Goal: Navigation & Orientation: Find specific page/section

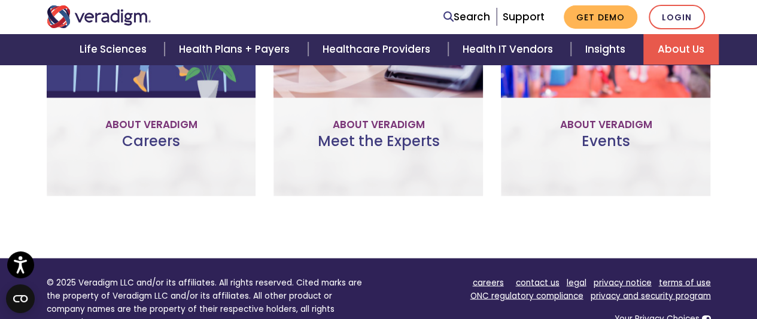
scroll to position [1086, 0]
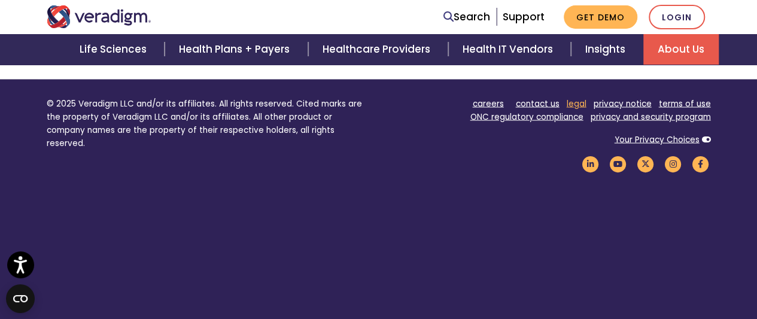
click at [574, 97] on link "legal" at bounding box center [576, 102] width 20 height 11
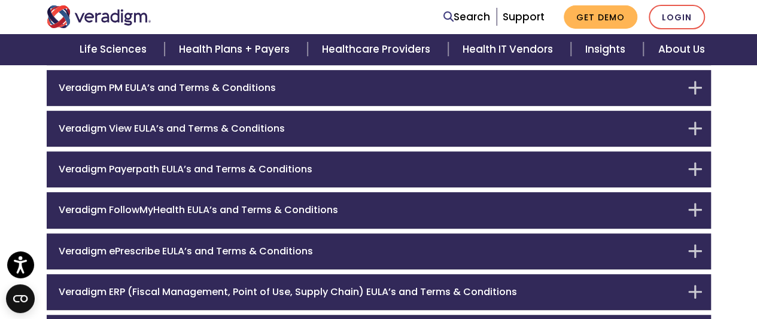
scroll to position [52, 0]
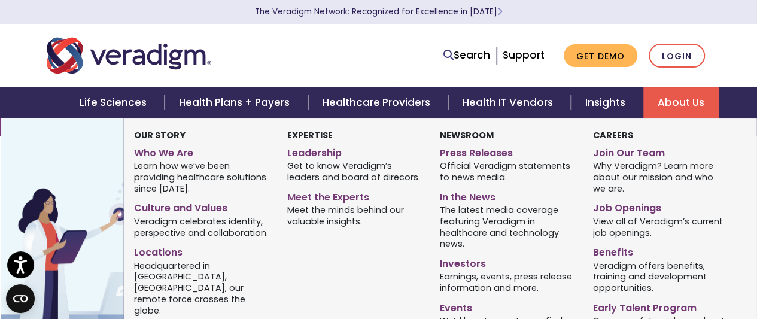
click at [679, 107] on link "About Us" at bounding box center [680, 102] width 75 height 30
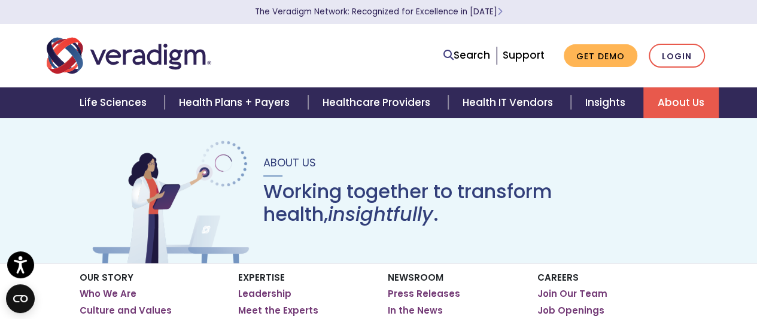
click at [679, 107] on link "About Us" at bounding box center [680, 102] width 75 height 30
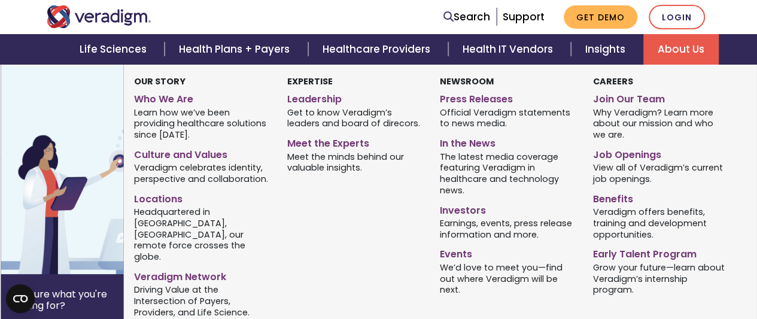
scroll to position [226, 0]
click at [158, 100] on link "Who We Are" at bounding box center [201, 97] width 135 height 17
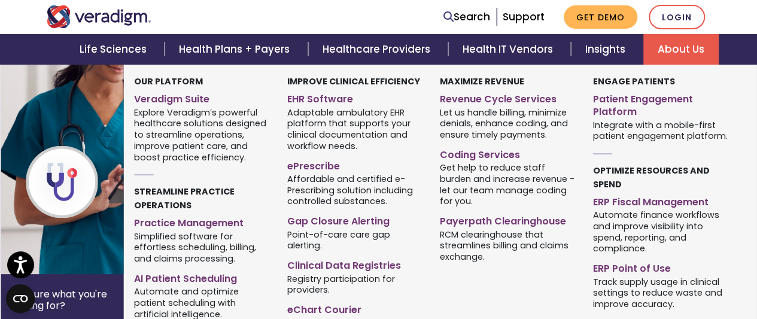
scroll to position [1137, 0]
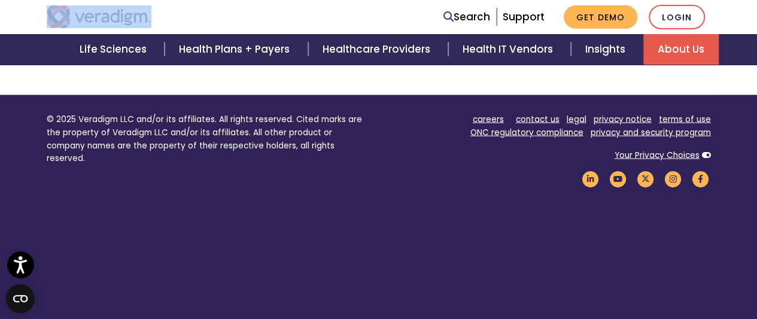
drag, startPoint x: 154, startPoint y: 12, endPoint x: 76, endPoint y: 19, distance: 78.0
click at [76, 19] on div at bounding box center [180, 16] width 284 height 23
copy link "Veradigm logo"
